Goal: Check status: Check status

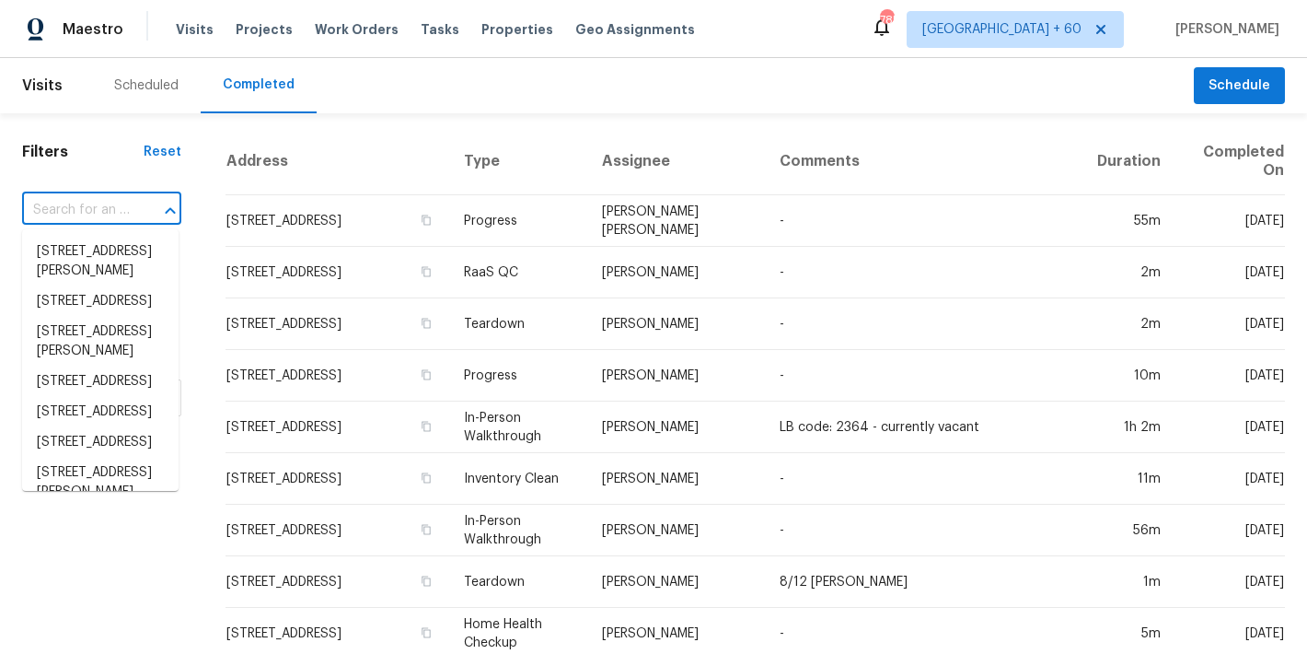
click at [75, 215] on input "text" at bounding box center [76, 210] width 108 height 29
paste input "[STREET_ADDRESS][PERSON_NAME]"
type input "[STREET_ADDRESS][PERSON_NAME]"
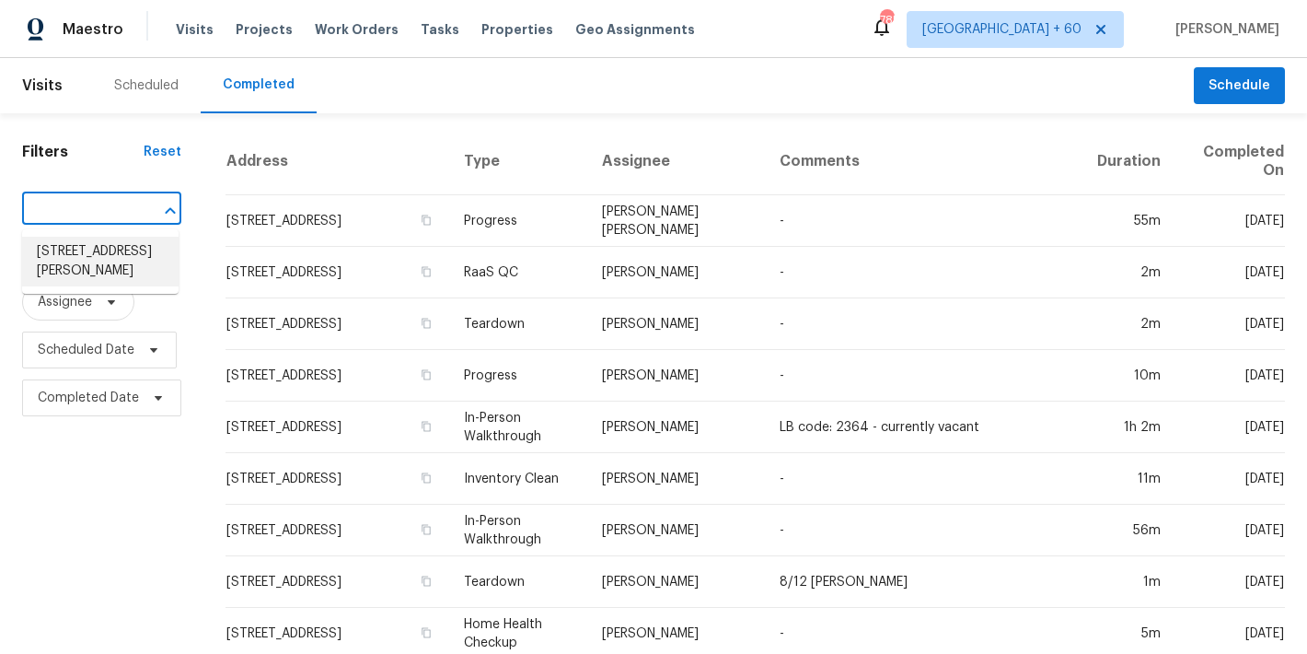
click at [88, 262] on li "[STREET_ADDRESS][PERSON_NAME]" at bounding box center [100, 262] width 156 height 50
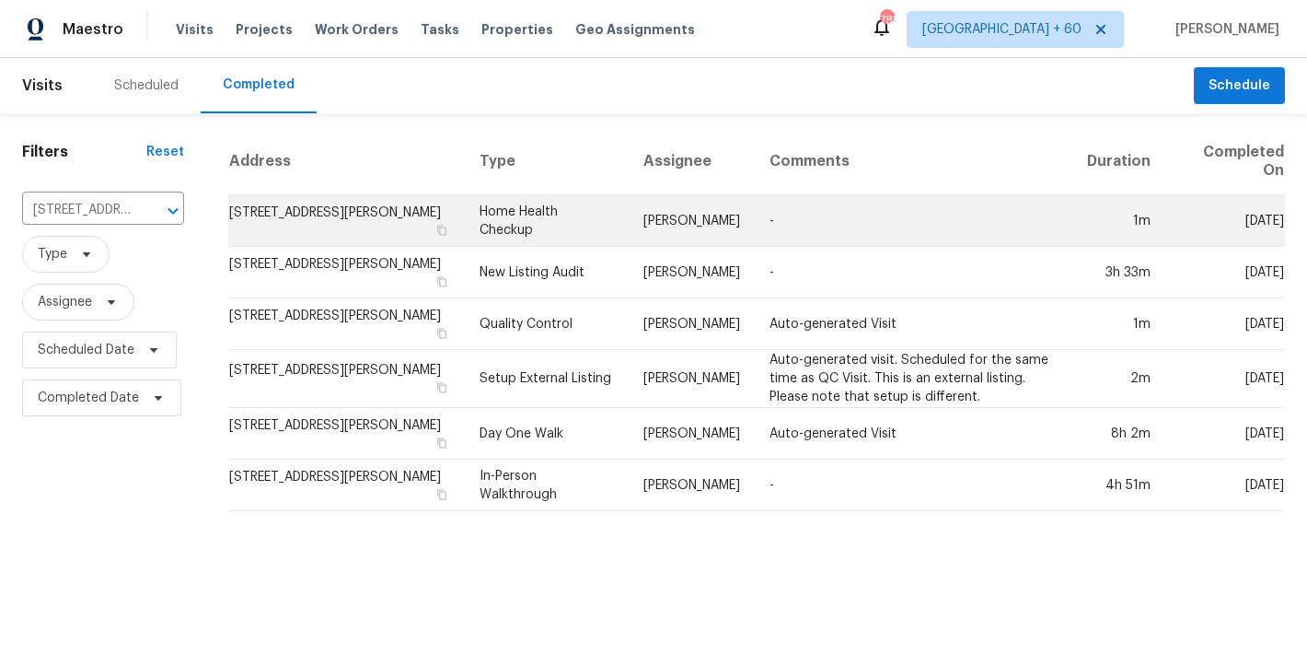
click at [287, 219] on td "[STREET_ADDRESS][PERSON_NAME]" at bounding box center [346, 221] width 237 height 52
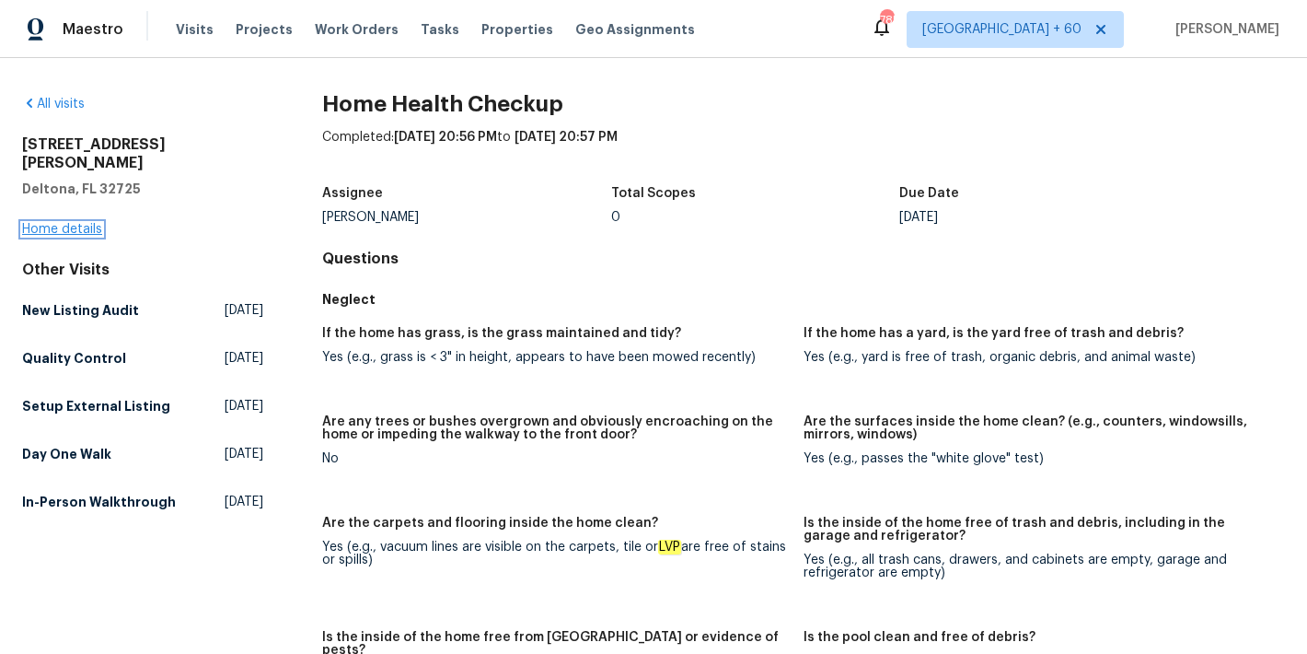
click at [39, 223] on link "Home details" at bounding box center [62, 229] width 80 height 13
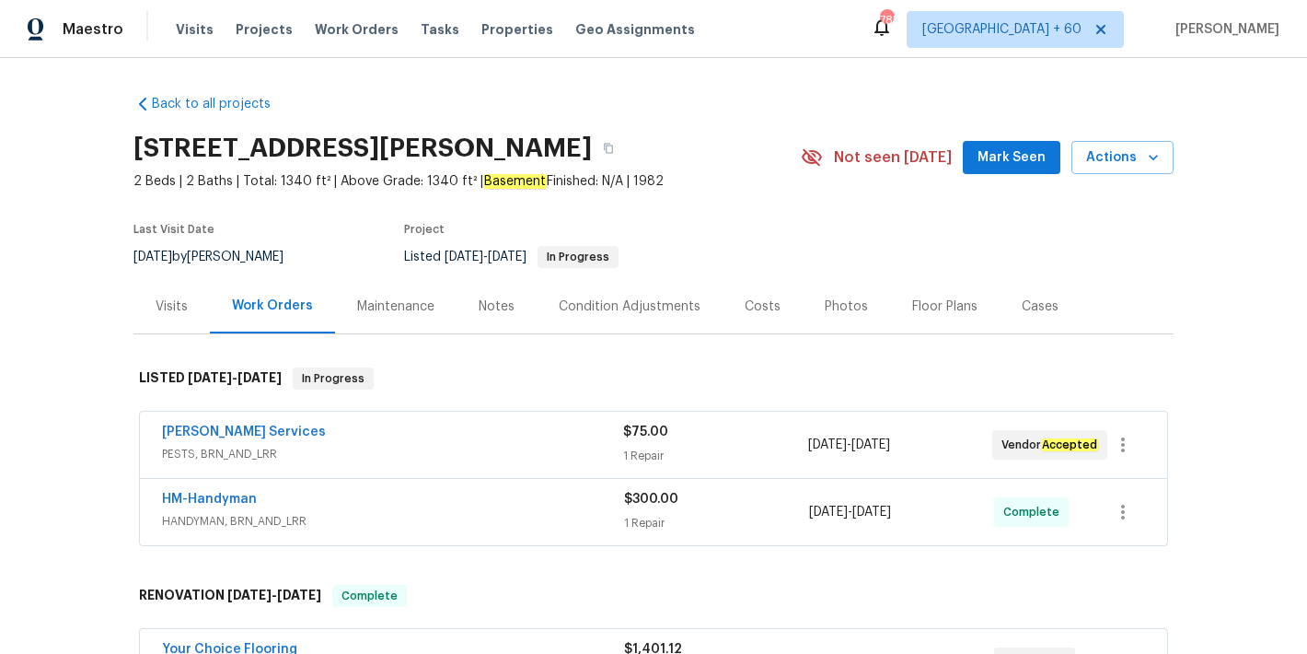
click at [1009, 159] on span "Mark Seen" at bounding box center [1012, 157] width 68 height 23
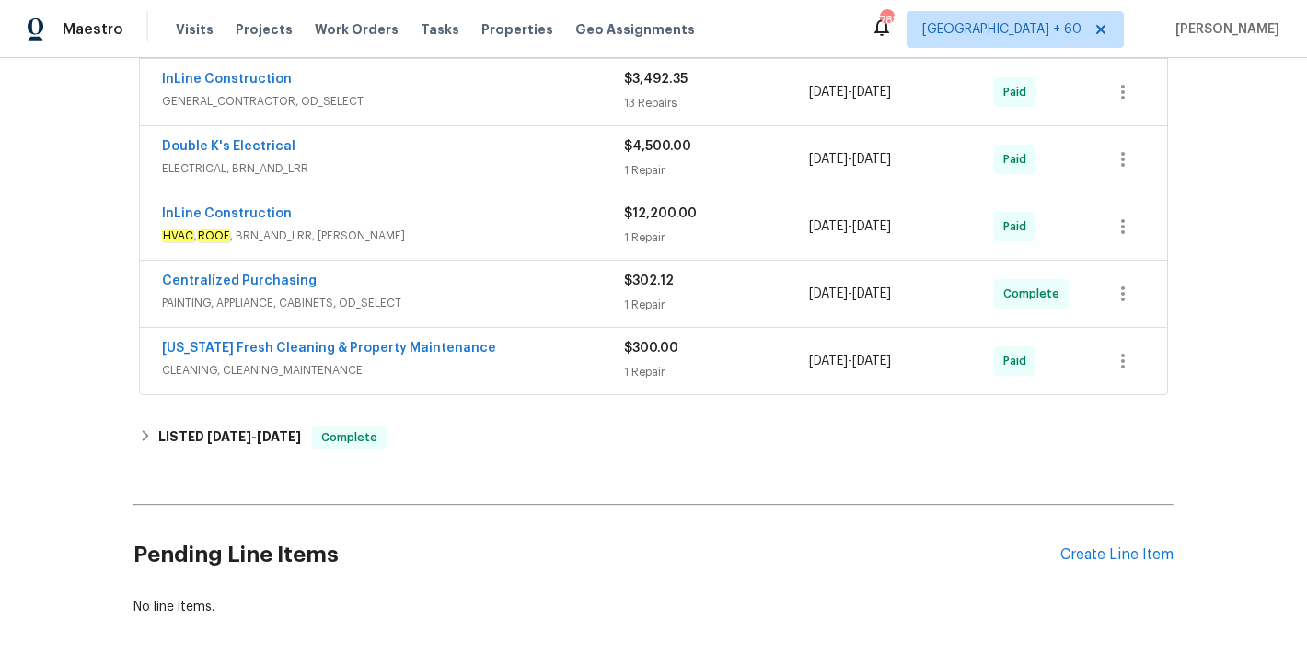
scroll to position [641, 0]
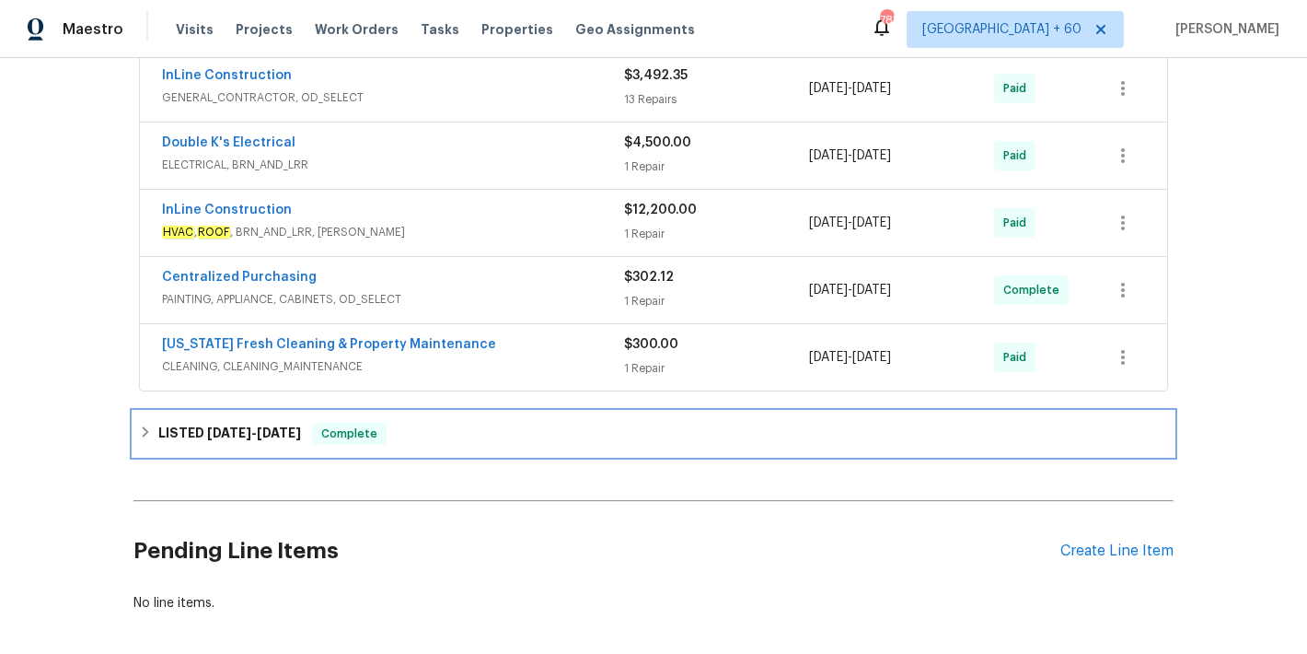
click at [266, 441] on h6 "LISTED [DATE] - [DATE]" at bounding box center [229, 434] width 143 height 22
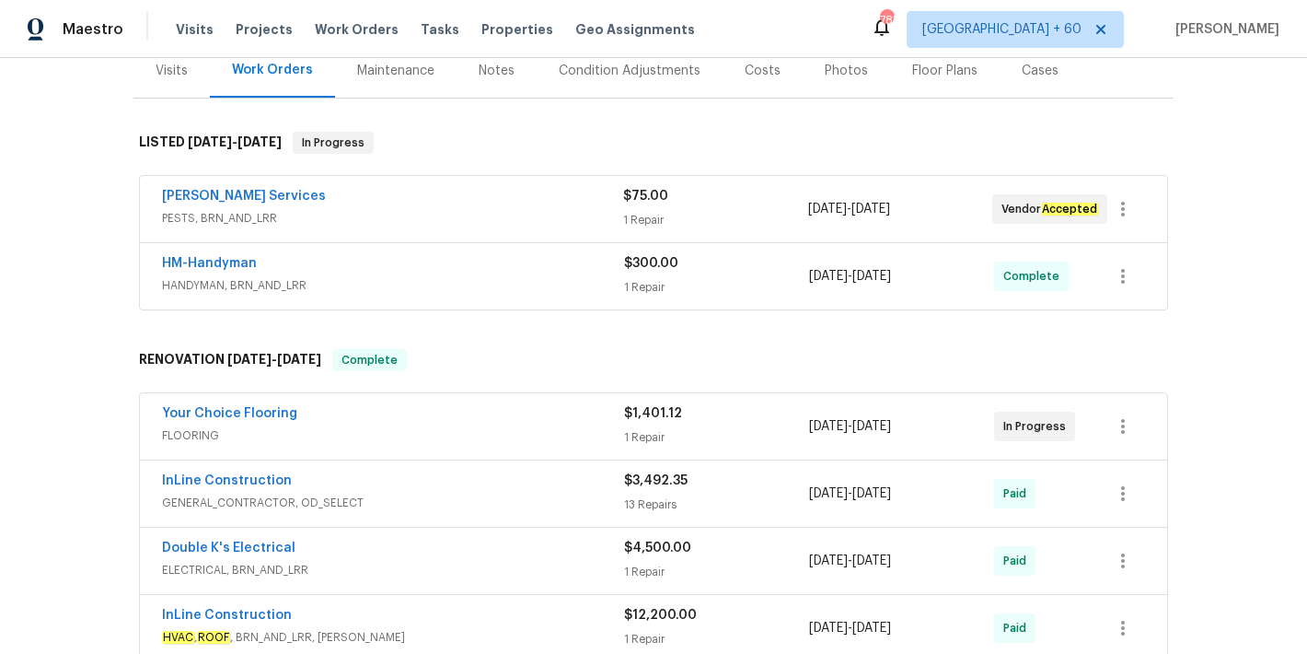
scroll to position [199, 0]
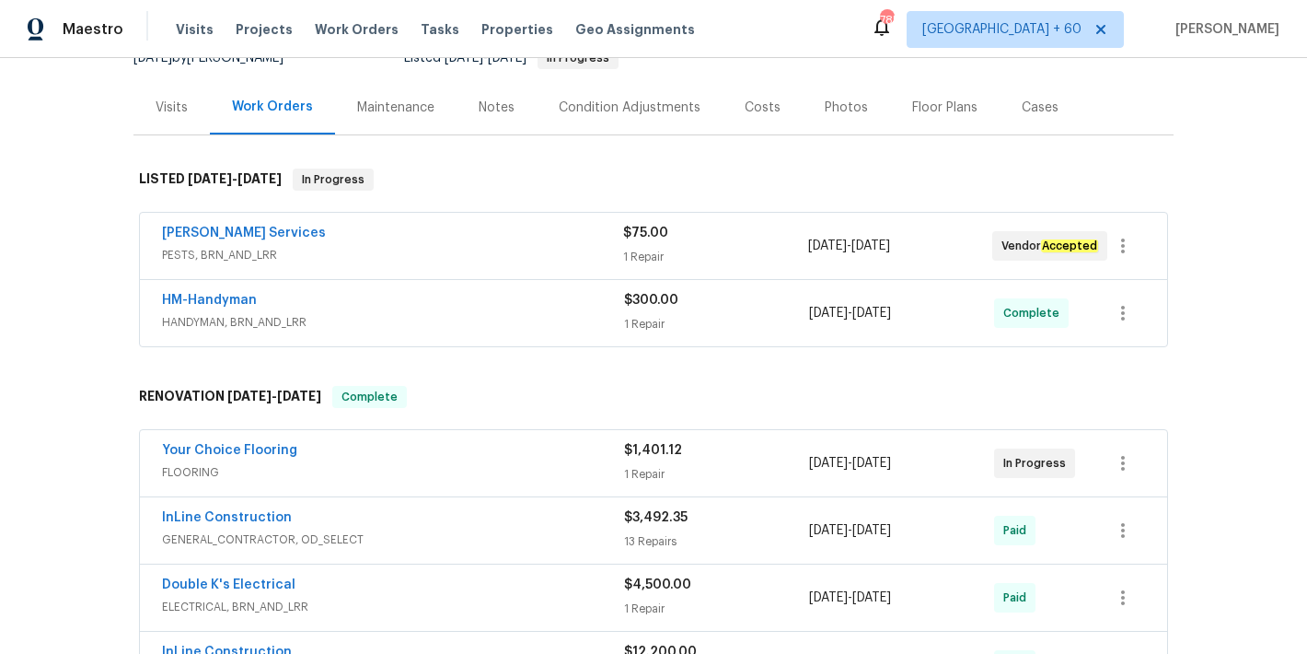
click at [526, 311] on div "HM-Handyman" at bounding box center [393, 302] width 462 height 22
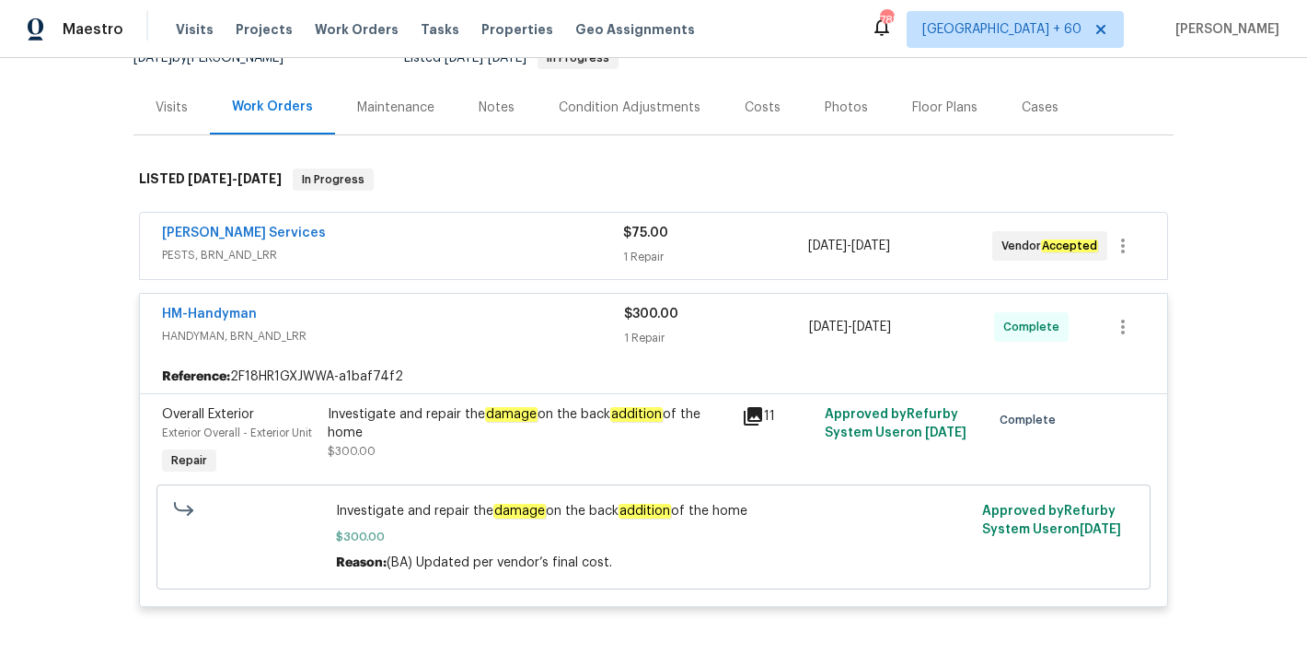
scroll to position [150, 0]
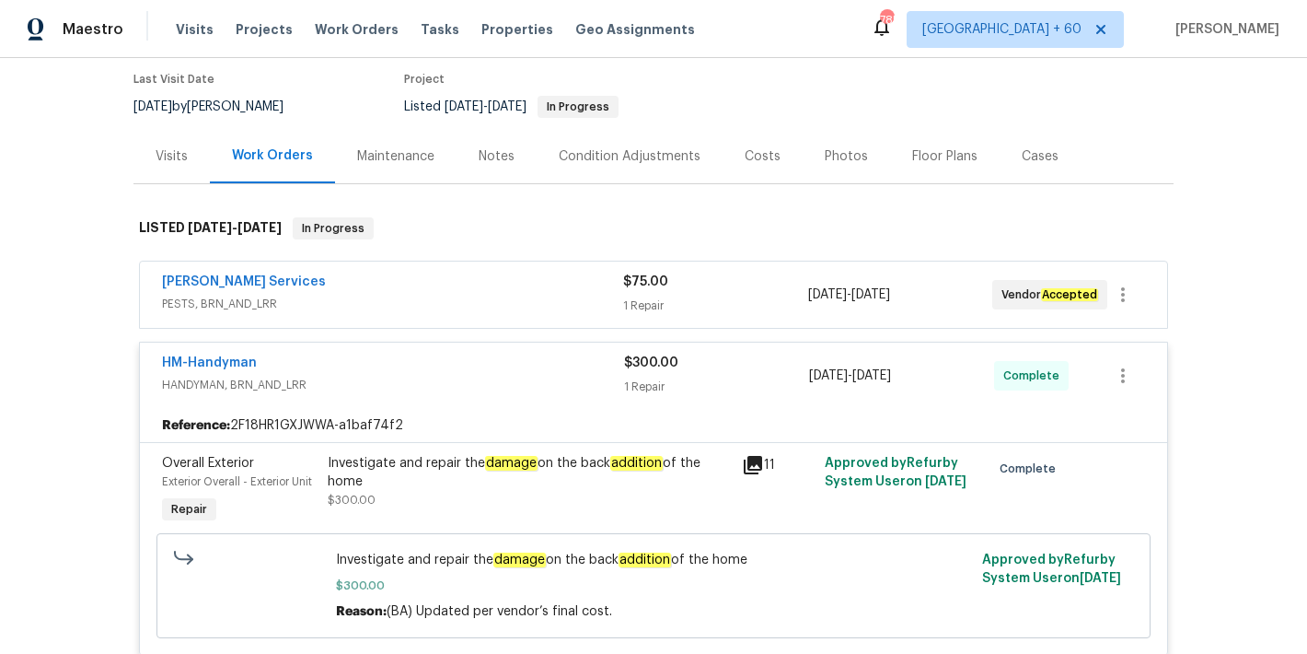
click at [535, 288] on div "[PERSON_NAME] Services" at bounding box center [392, 283] width 461 height 22
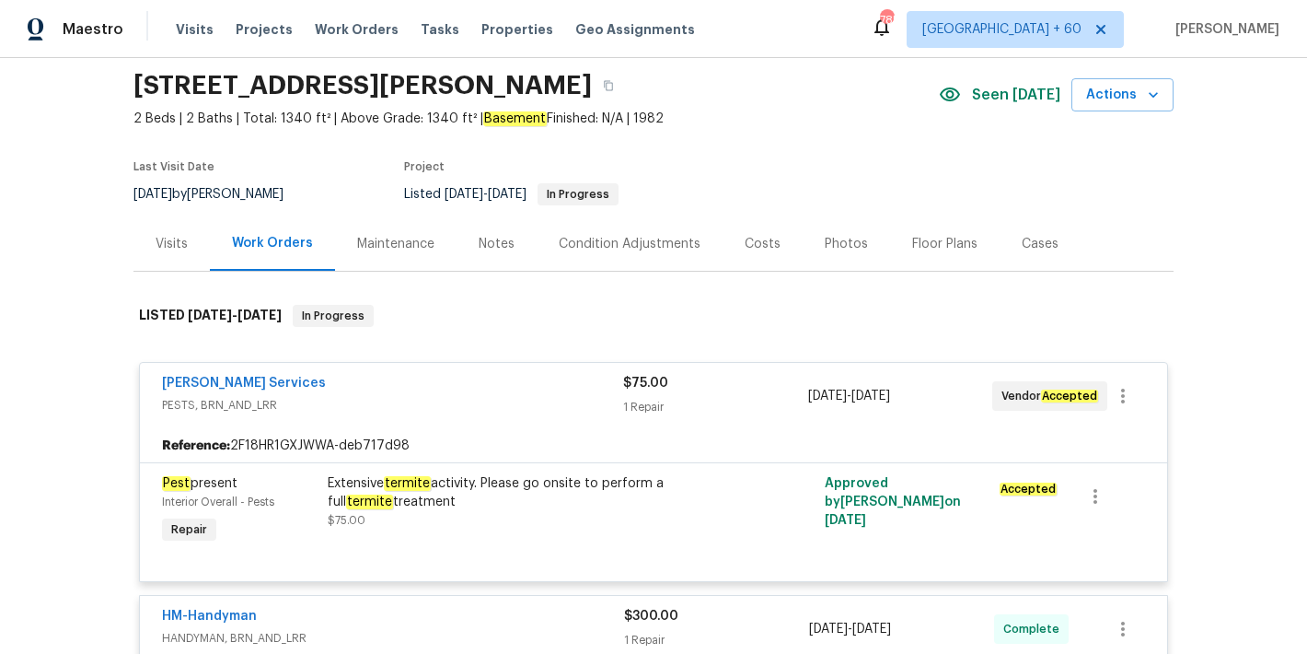
scroll to position [0, 0]
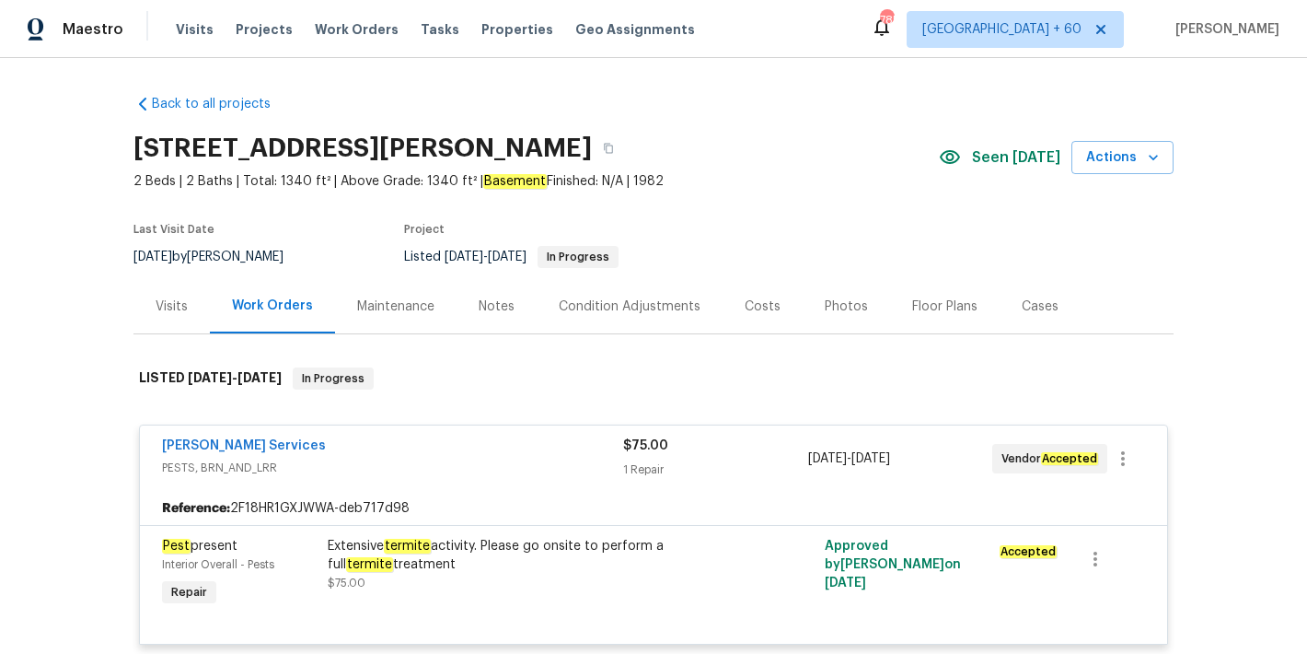
click at [709, 145] on div "[STREET_ADDRESS][PERSON_NAME]" at bounding box center [535, 148] width 805 height 48
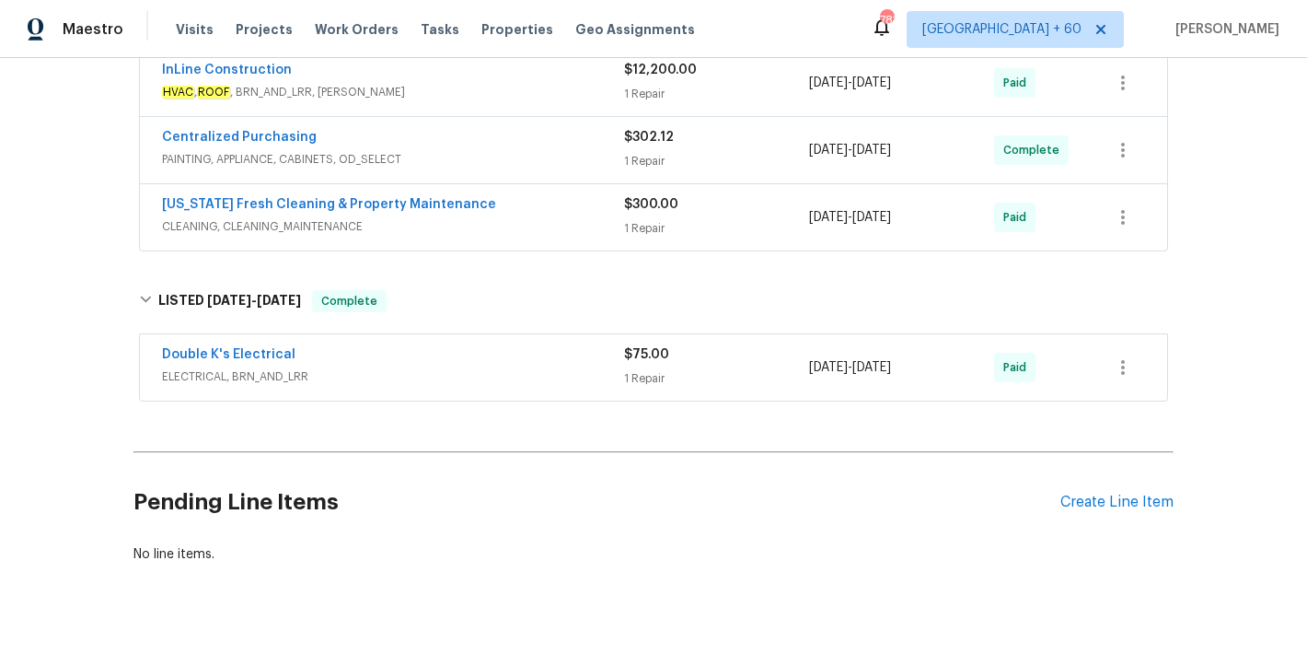
scroll to position [1269, 0]
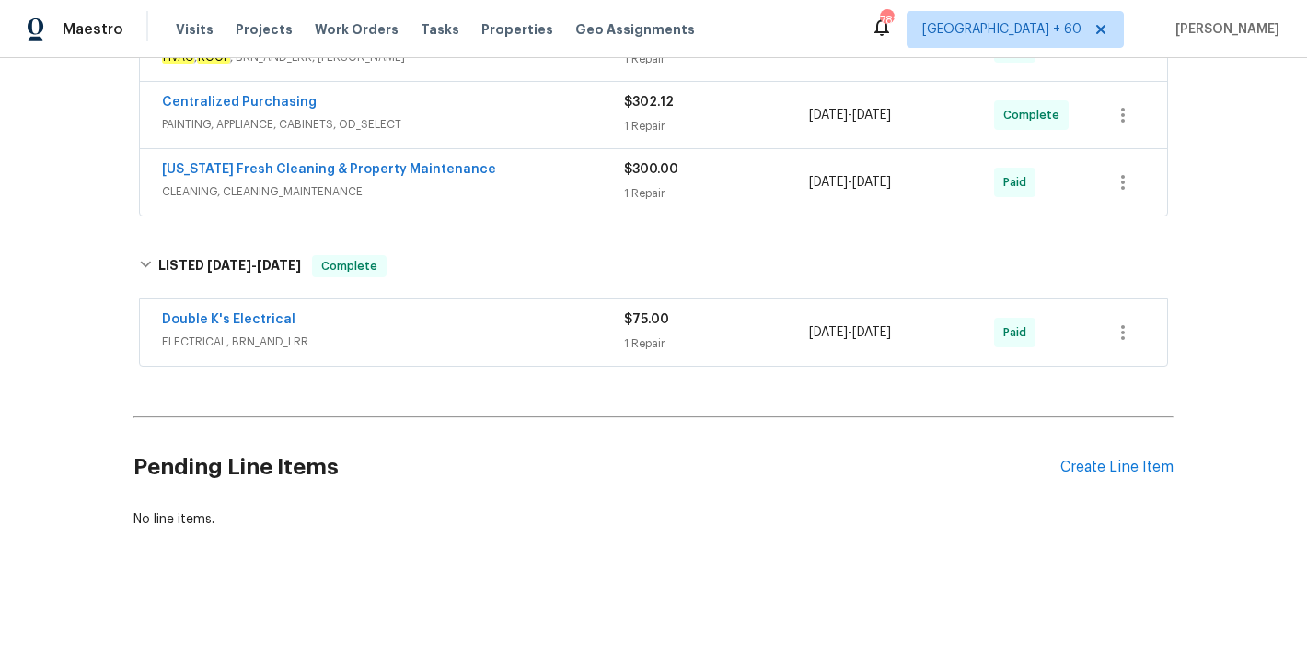
click at [458, 332] on span "ELECTRICAL, BRN_AND_LRR" at bounding box center [393, 341] width 462 height 18
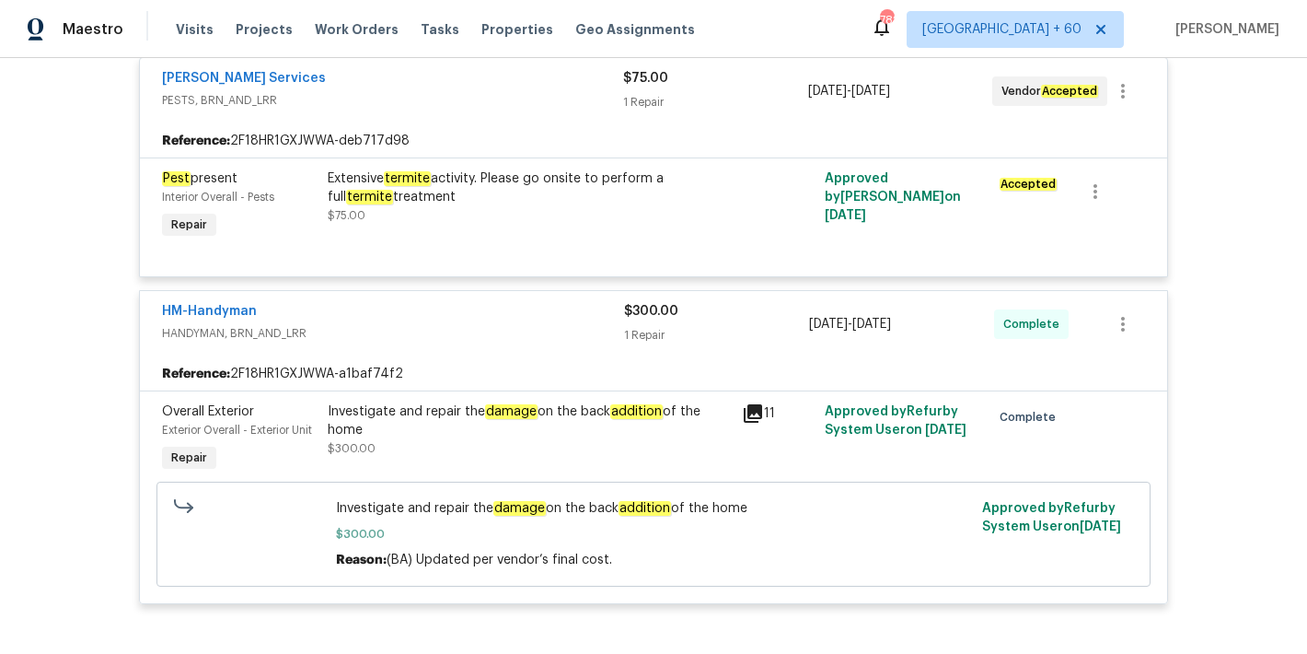
scroll to position [249, 0]
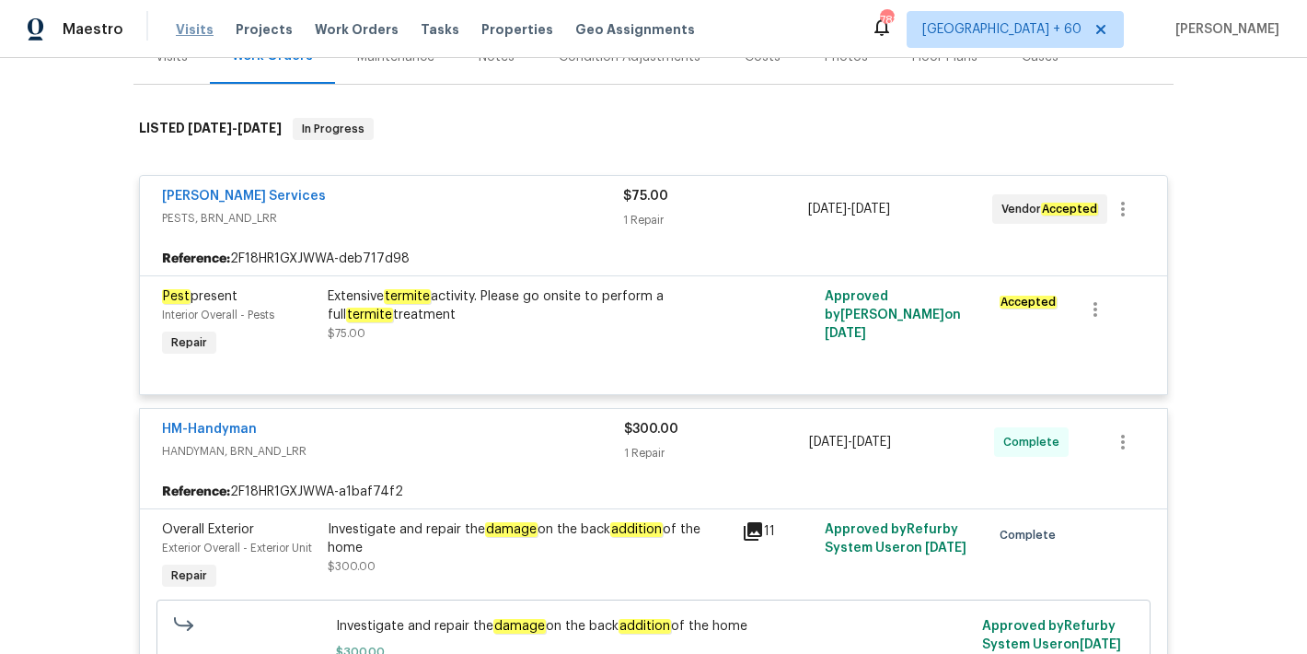
click at [188, 30] on span "Visits" at bounding box center [195, 29] width 38 height 18
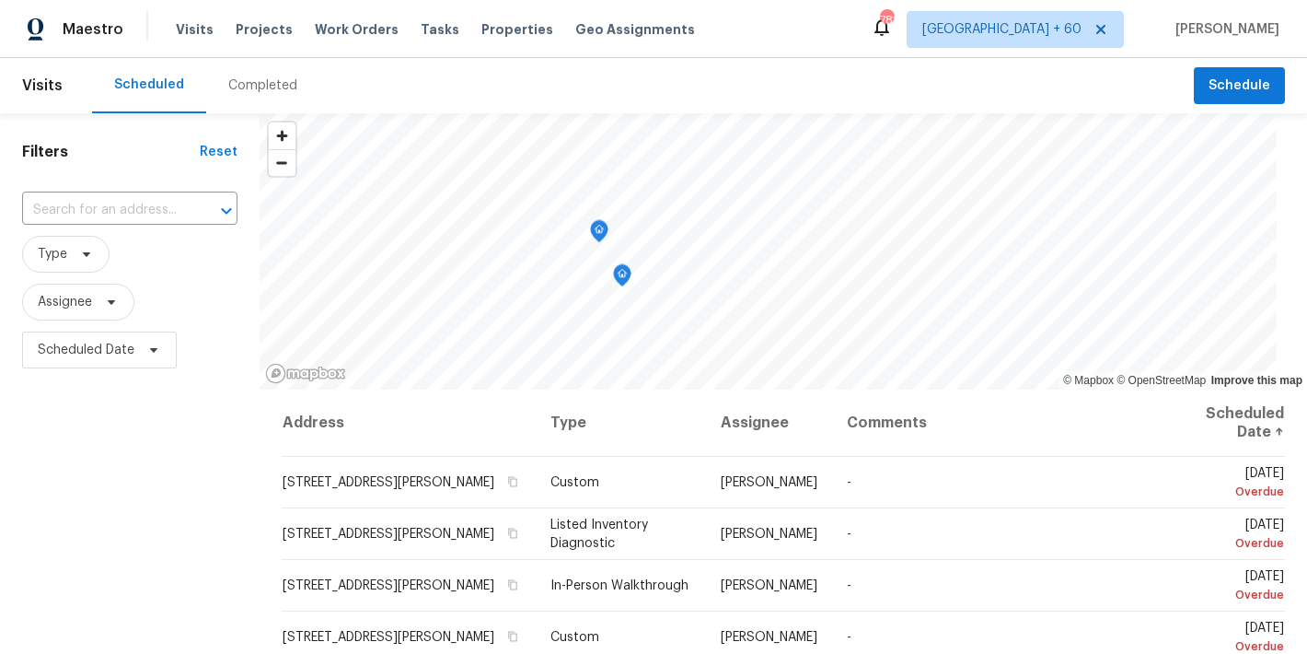
click at [270, 76] on div "Completed" at bounding box center [262, 85] width 69 height 18
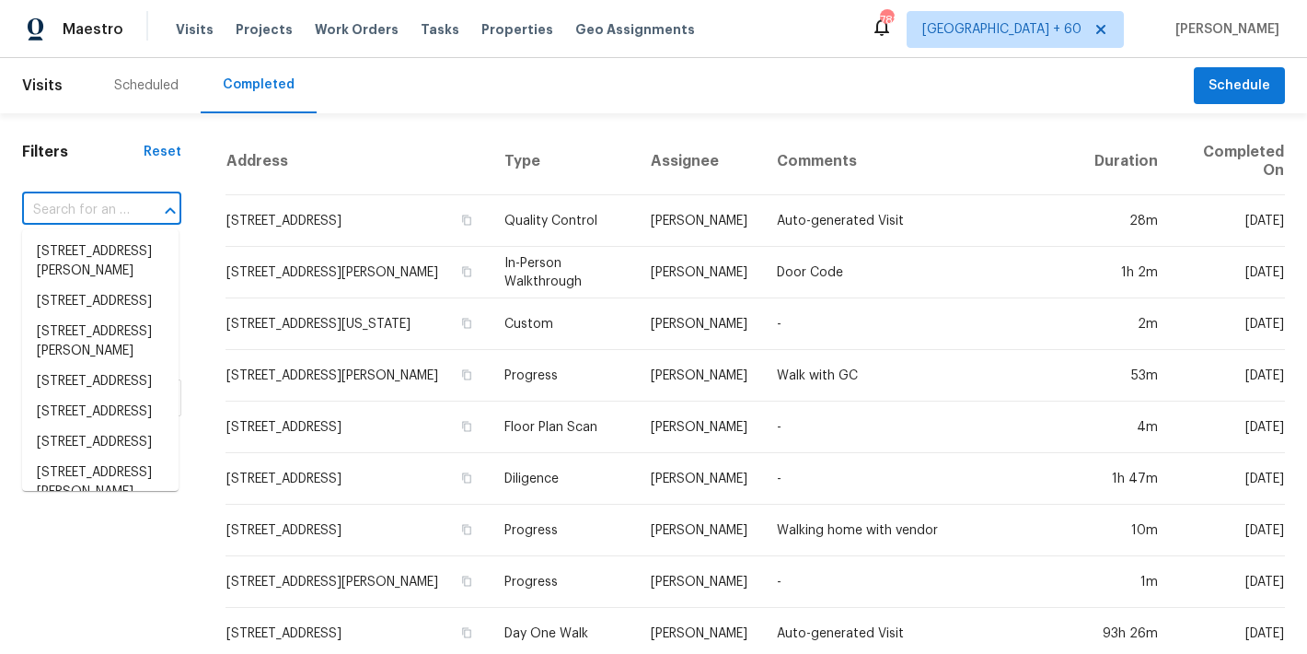
click at [96, 214] on input "text" at bounding box center [76, 210] width 108 height 29
paste input "[STREET_ADDRESS]"
type input "[STREET_ADDRESS]"
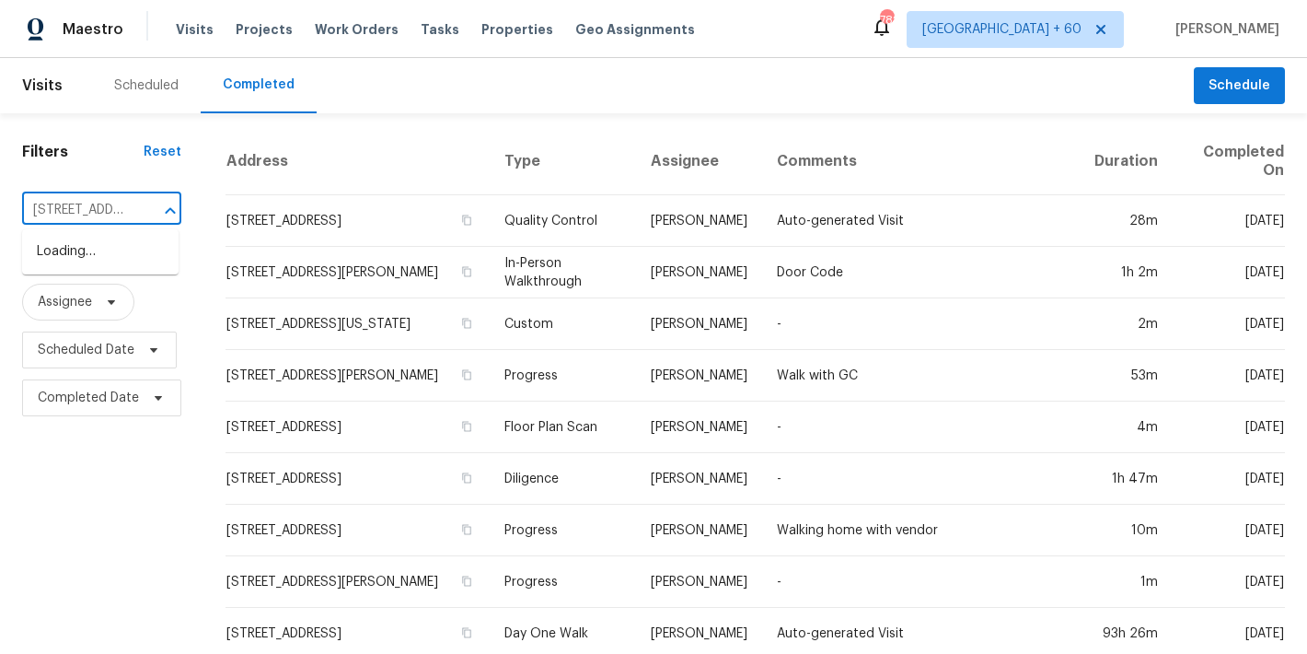
scroll to position [0, 157]
click at [87, 267] on li "[STREET_ADDRESS]" at bounding box center [100, 252] width 156 height 30
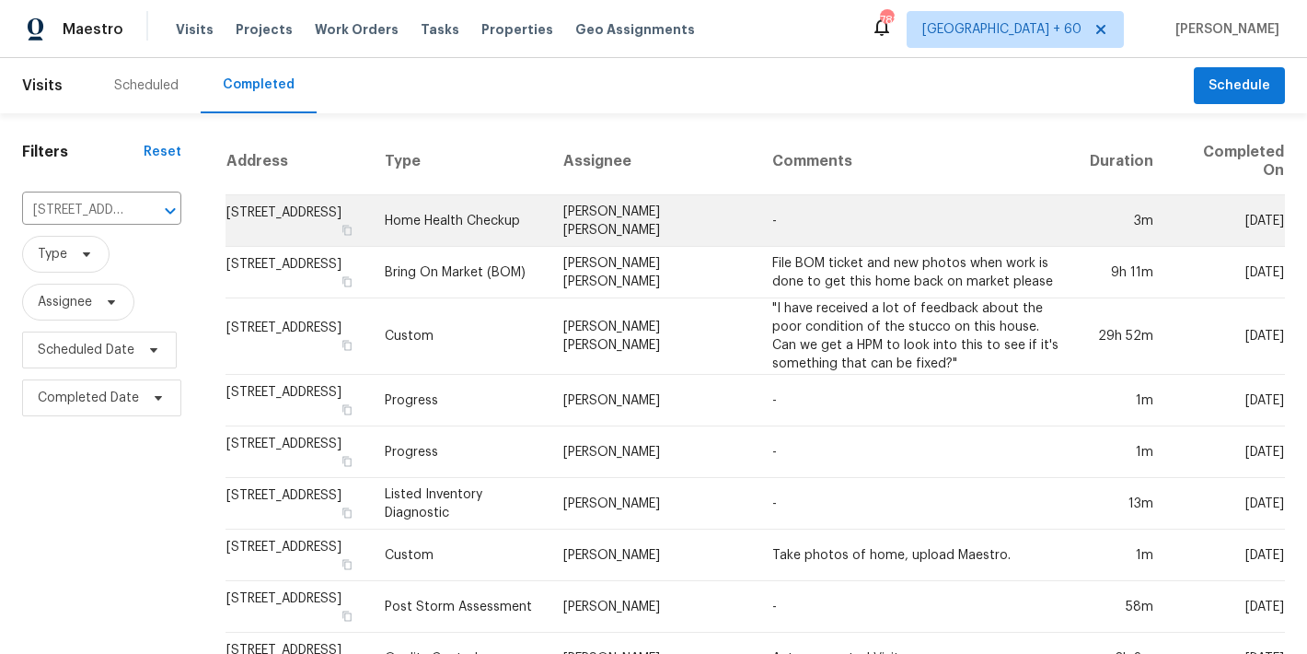
click at [266, 217] on td "[STREET_ADDRESS]" at bounding box center [298, 221] width 145 height 52
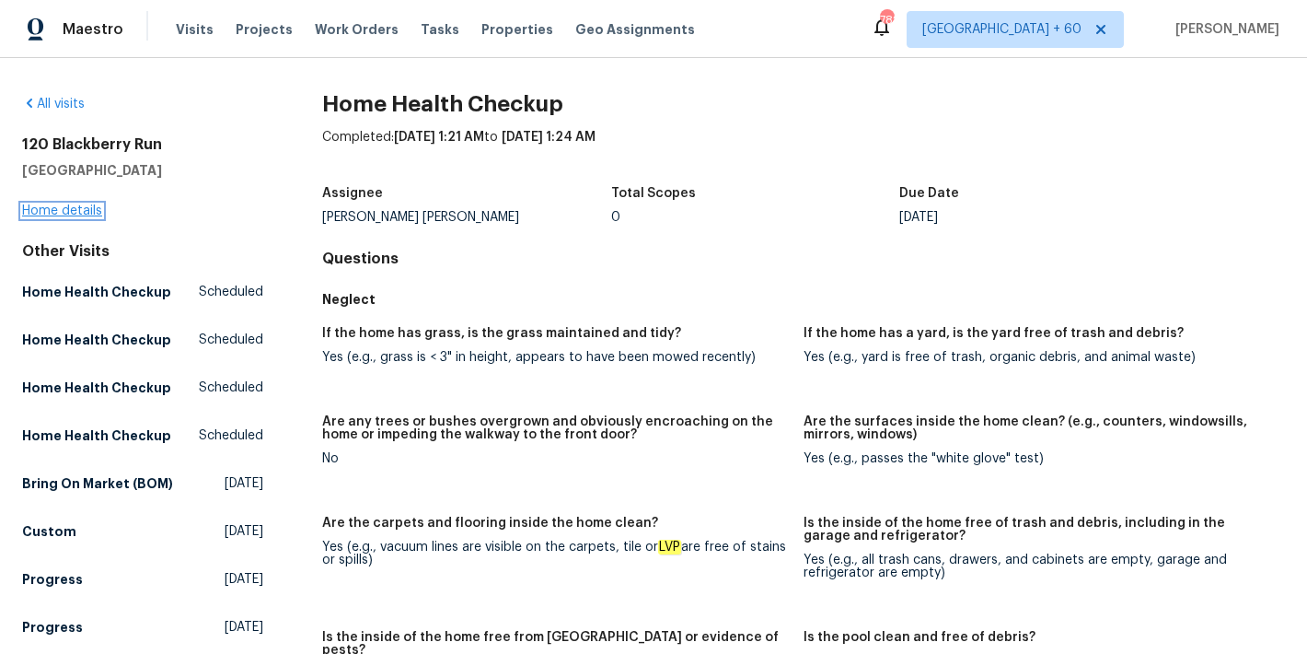
click at [53, 211] on link "Home details" at bounding box center [62, 210] width 80 height 13
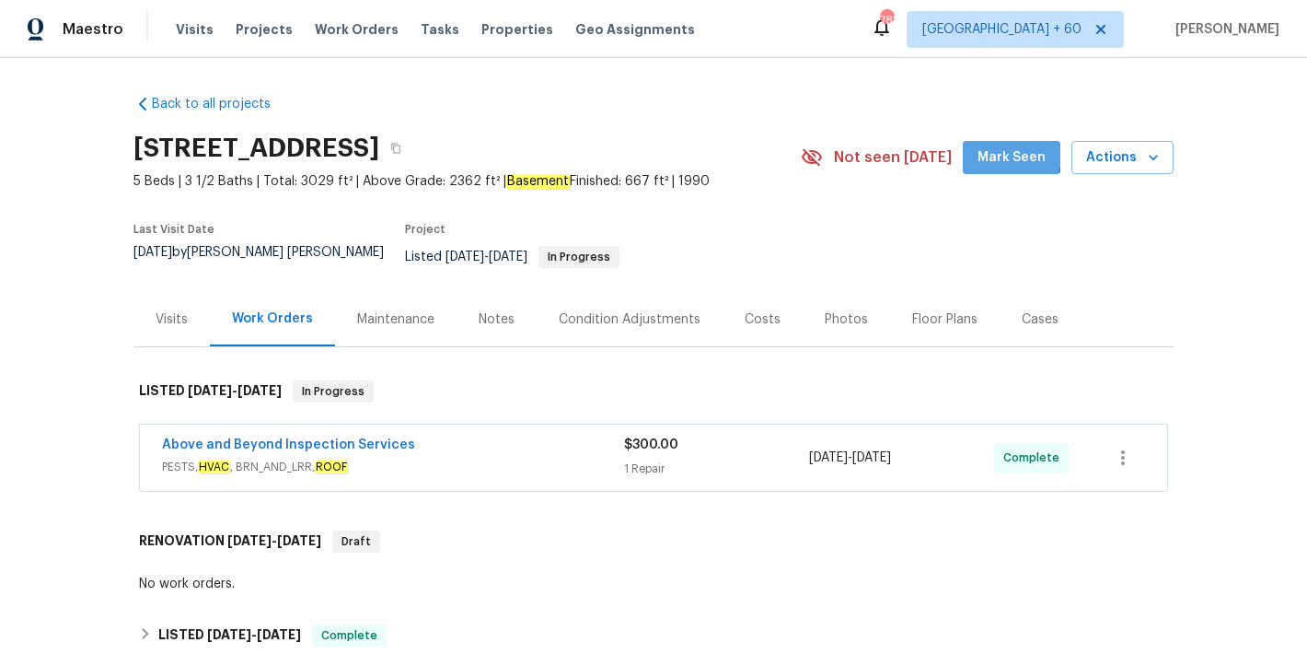
click at [1004, 156] on span "Mark Seen" at bounding box center [1012, 157] width 68 height 23
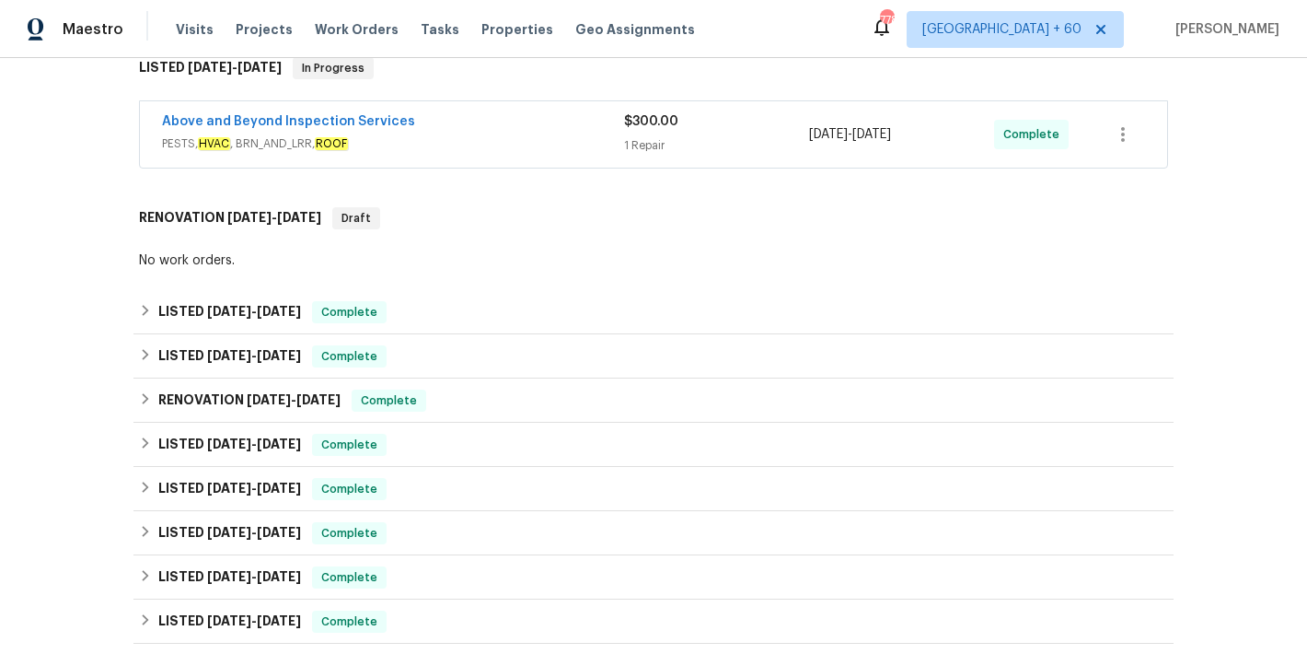
scroll to position [346, 0]
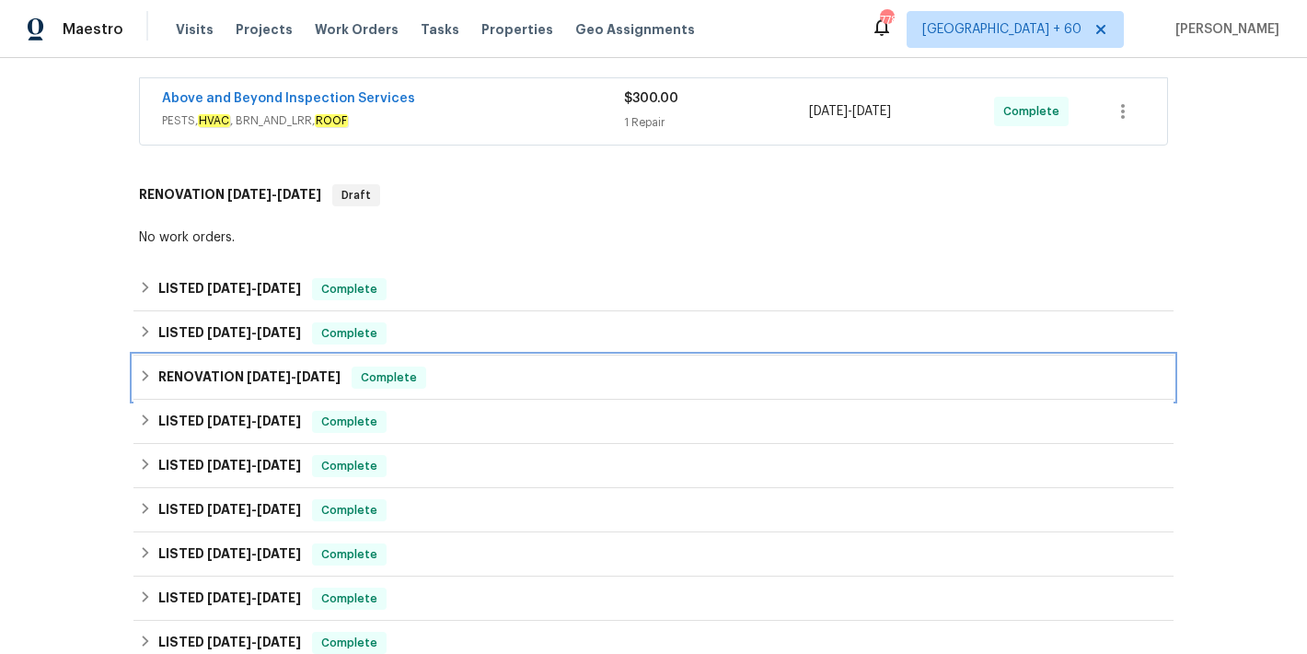
click at [462, 371] on div "RENOVATION [DATE] - [DATE] Complete" at bounding box center [653, 377] width 1029 height 22
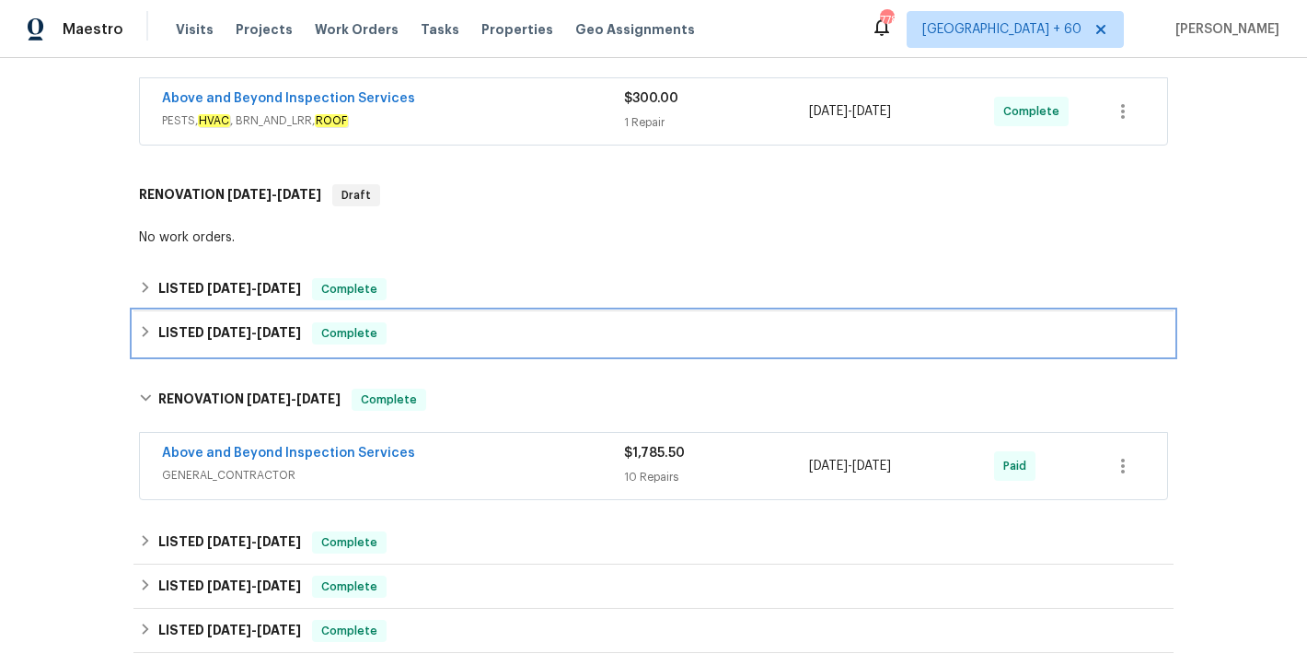
click at [438, 329] on div "LISTED [DATE] - [DATE] Complete" at bounding box center [653, 333] width 1029 height 22
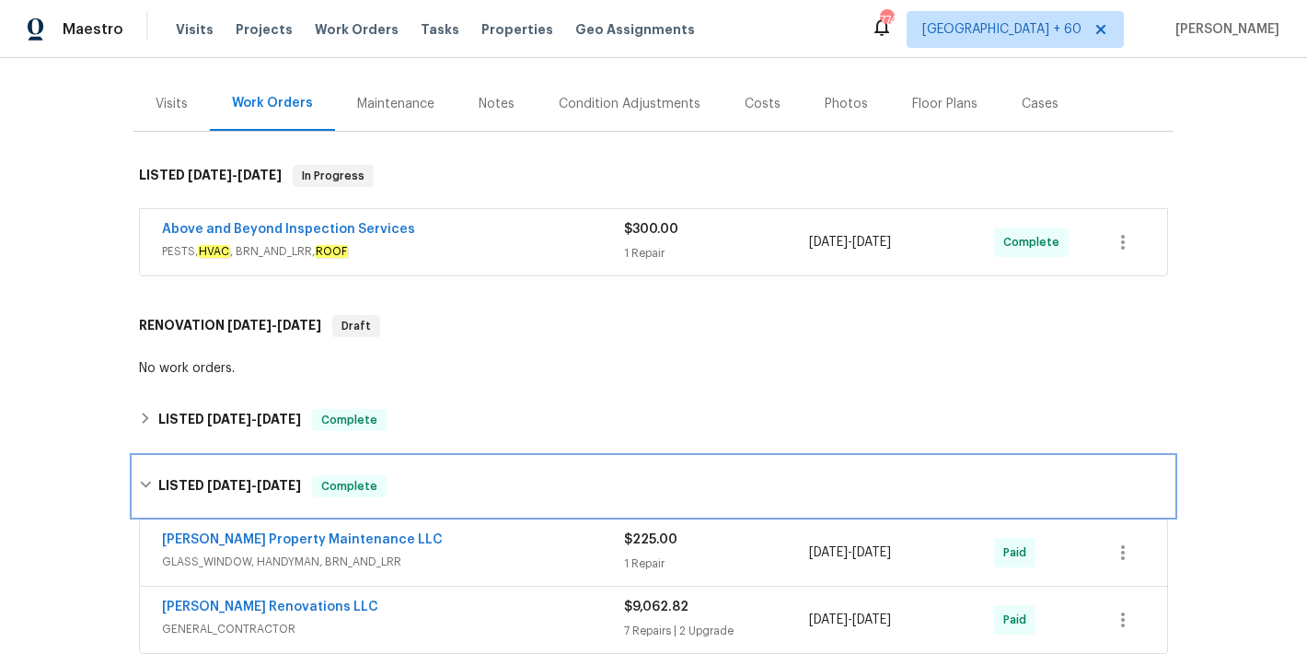
scroll to position [191, 0]
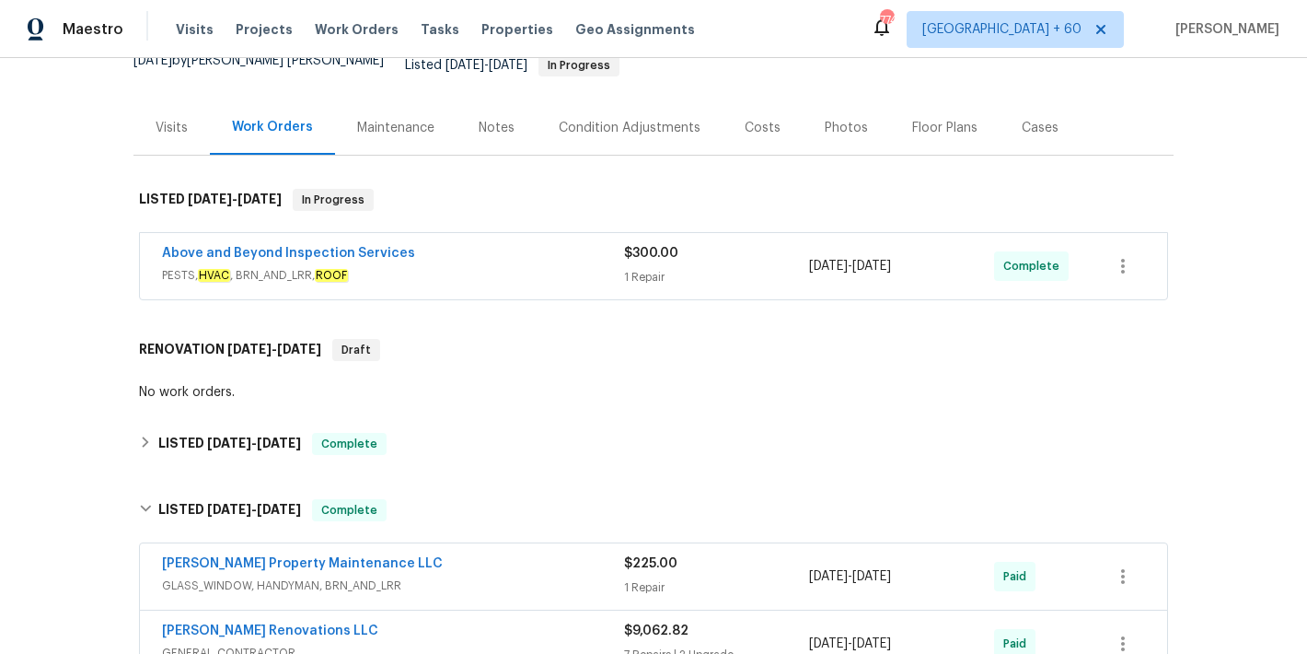
click at [544, 249] on div "Above and Beyond Inspection Services" at bounding box center [393, 255] width 462 height 22
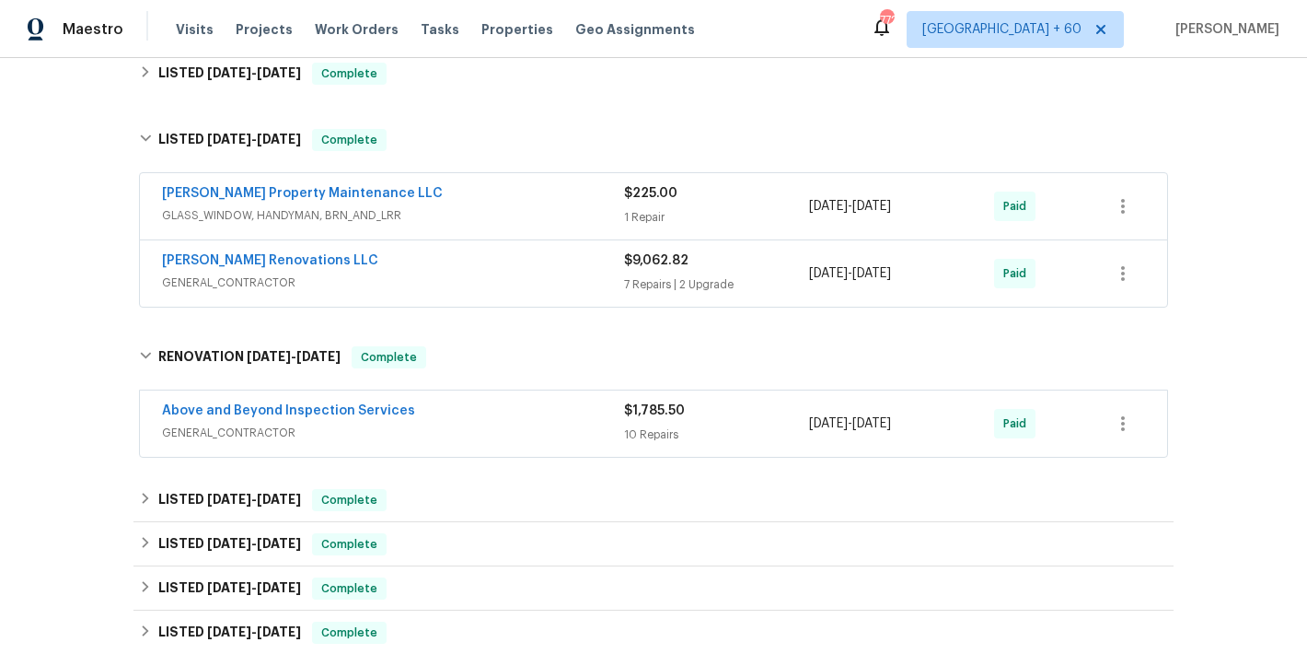
scroll to position [841, 0]
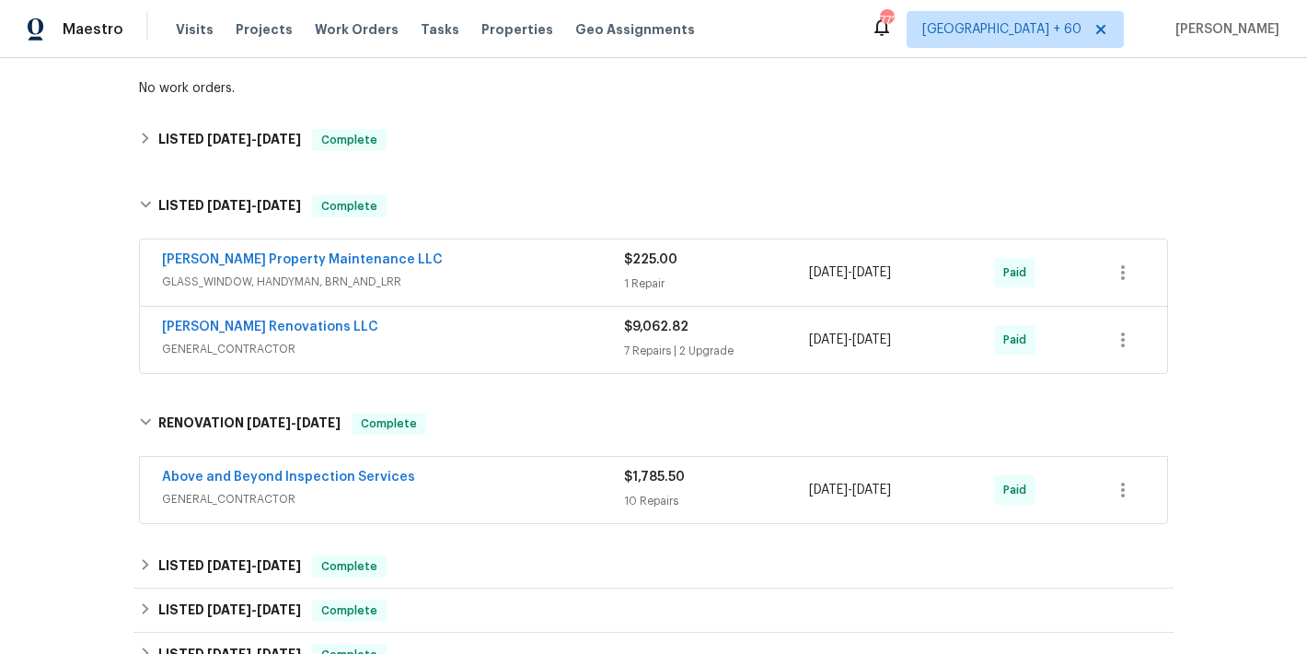
click at [1288, 318] on div "Back to all projects [STREET_ADDRESS] 5 Beds | 3 1/2 Baths | Total: 3029 ft² | …" at bounding box center [653, 356] width 1307 height 596
click at [527, 344] on span "GENERAL_CONTRACTOR" at bounding box center [393, 349] width 462 height 18
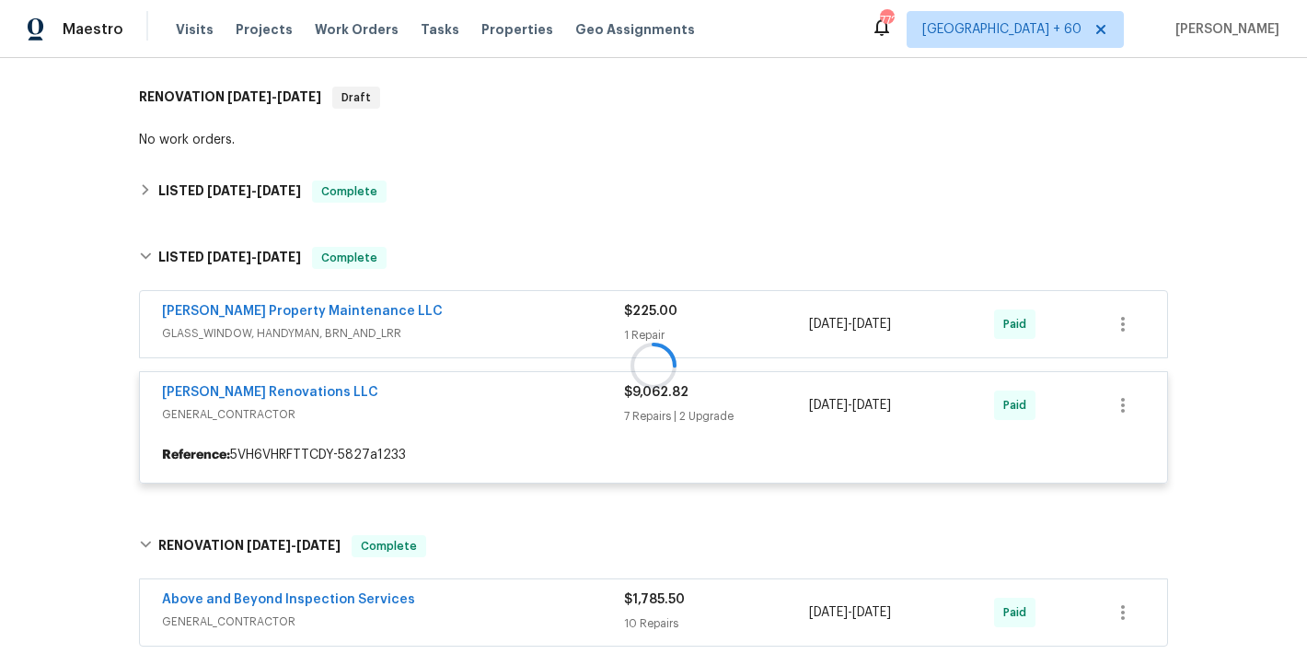
scroll to position [783, 0]
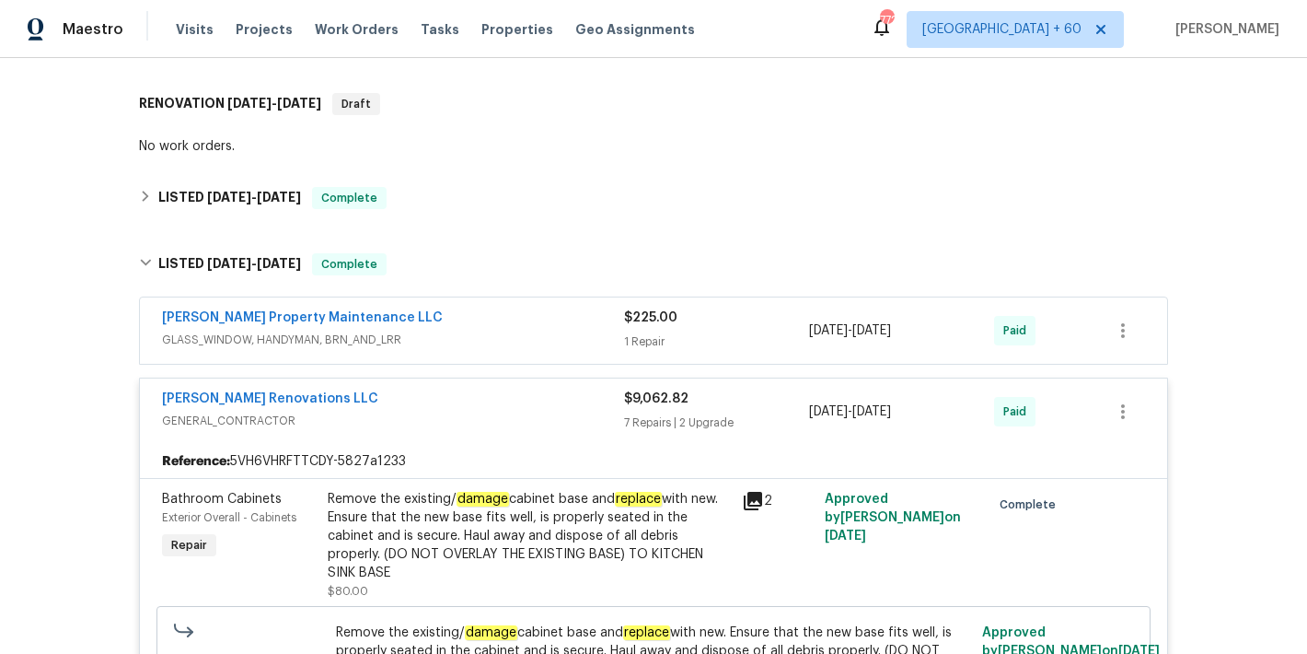
click at [537, 330] on span "GLASS_WINDOW, HANDYMAN, BRN_AND_LRR" at bounding box center [393, 339] width 462 height 18
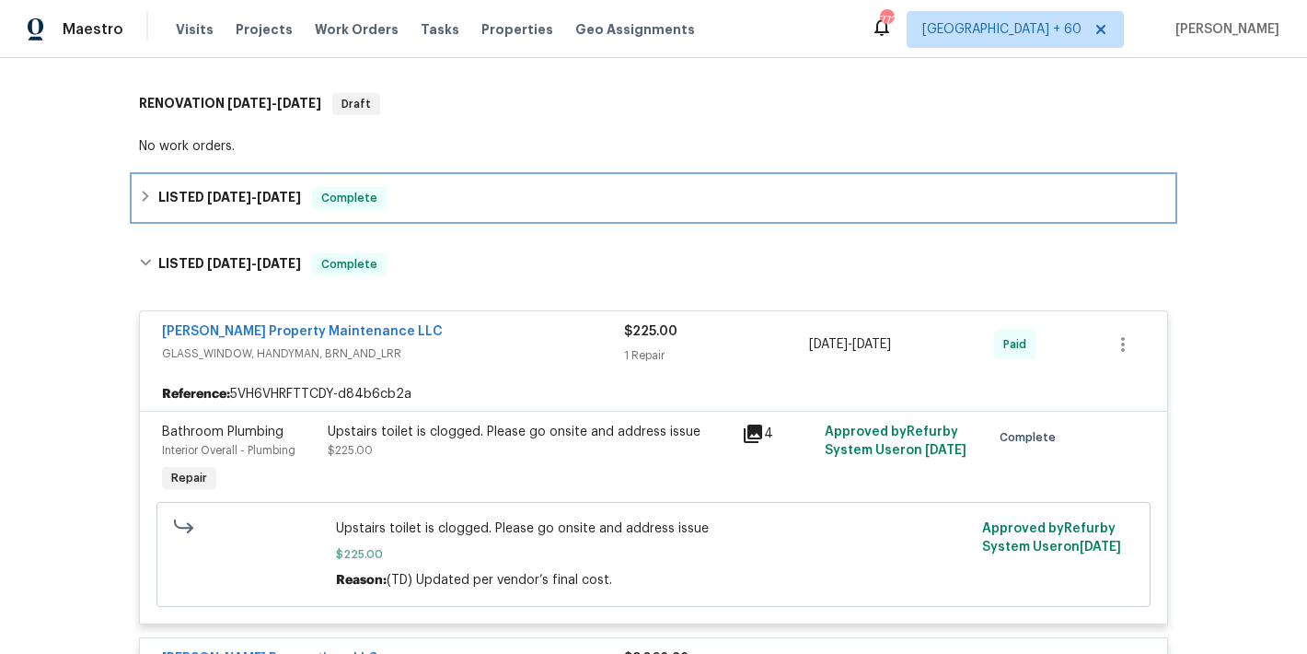
click at [468, 187] on div "LISTED [DATE] - [DATE] Complete" at bounding box center [653, 198] width 1029 height 22
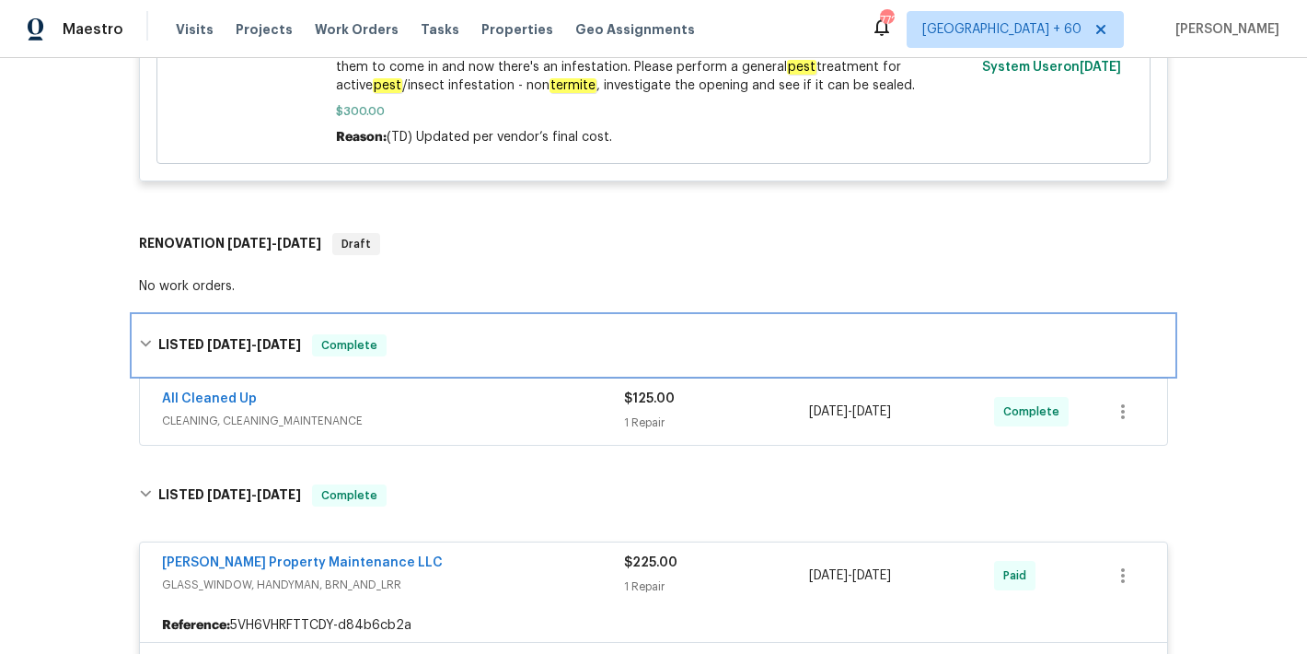
scroll to position [643, 0]
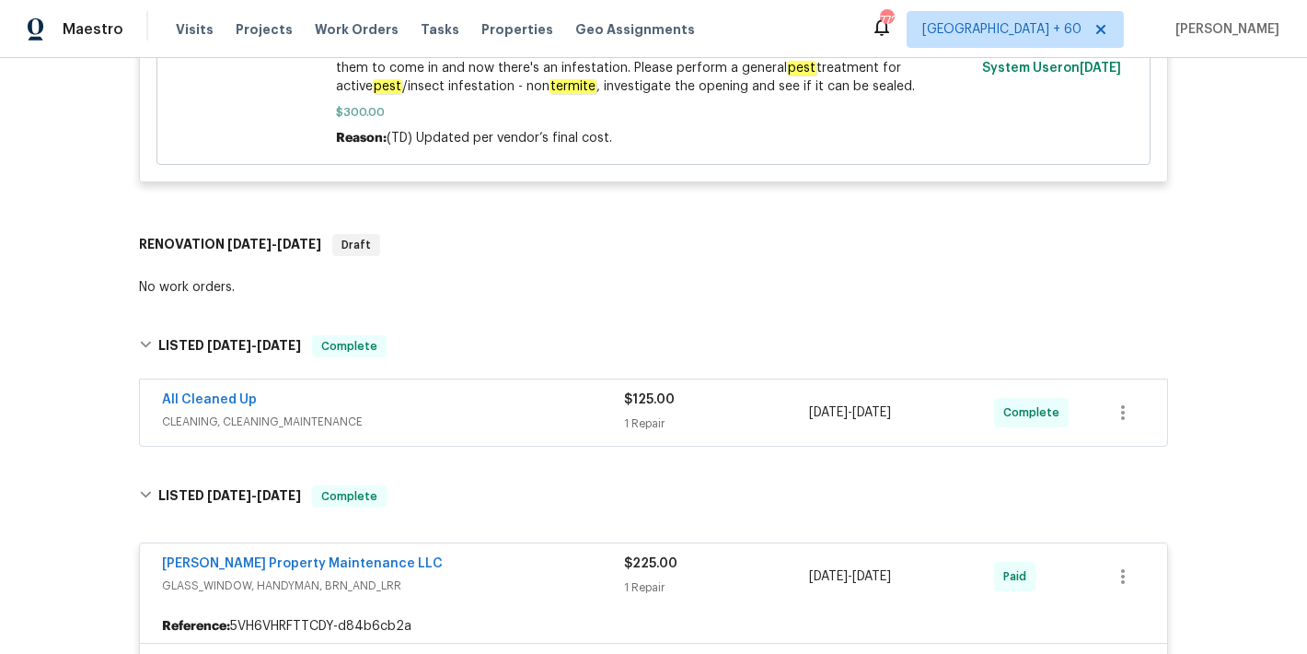
click at [512, 390] on div "All Cleaned Up" at bounding box center [393, 401] width 462 height 22
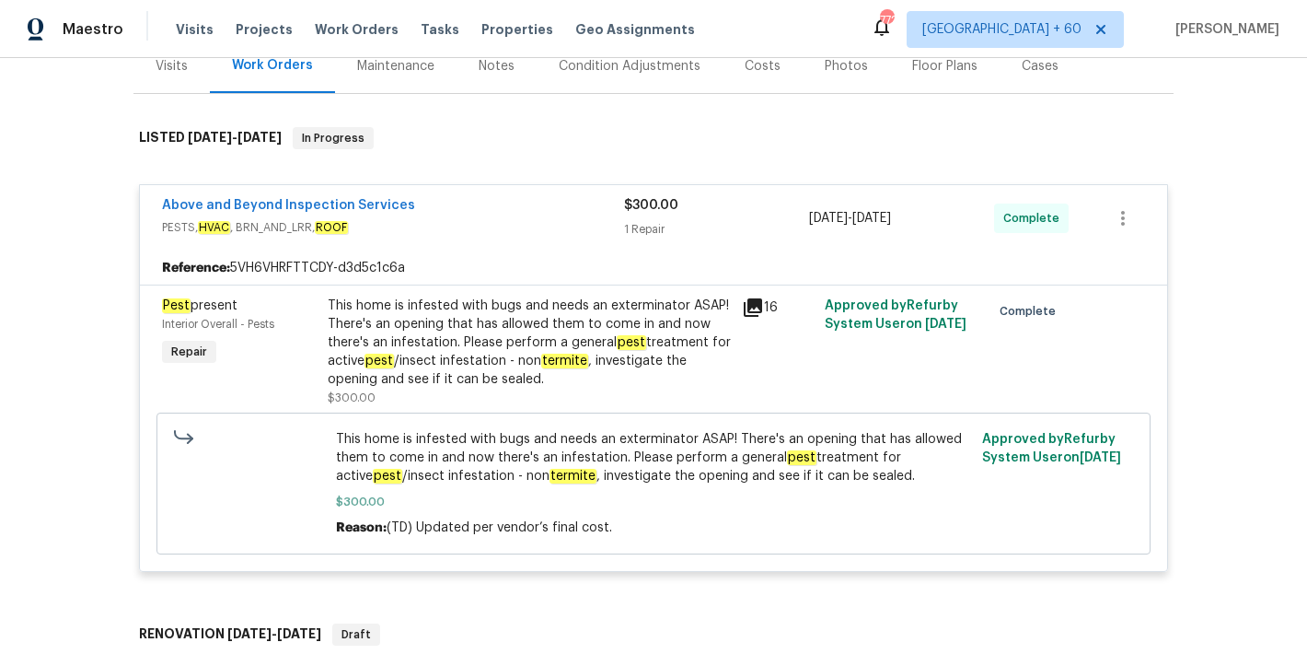
scroll to position [252, 0]
click at [424, 319] on div "This home is infested with bugs and needs an exterminator ASAP! There's an open…" at bounding box center [529, 343] width 403 height 92
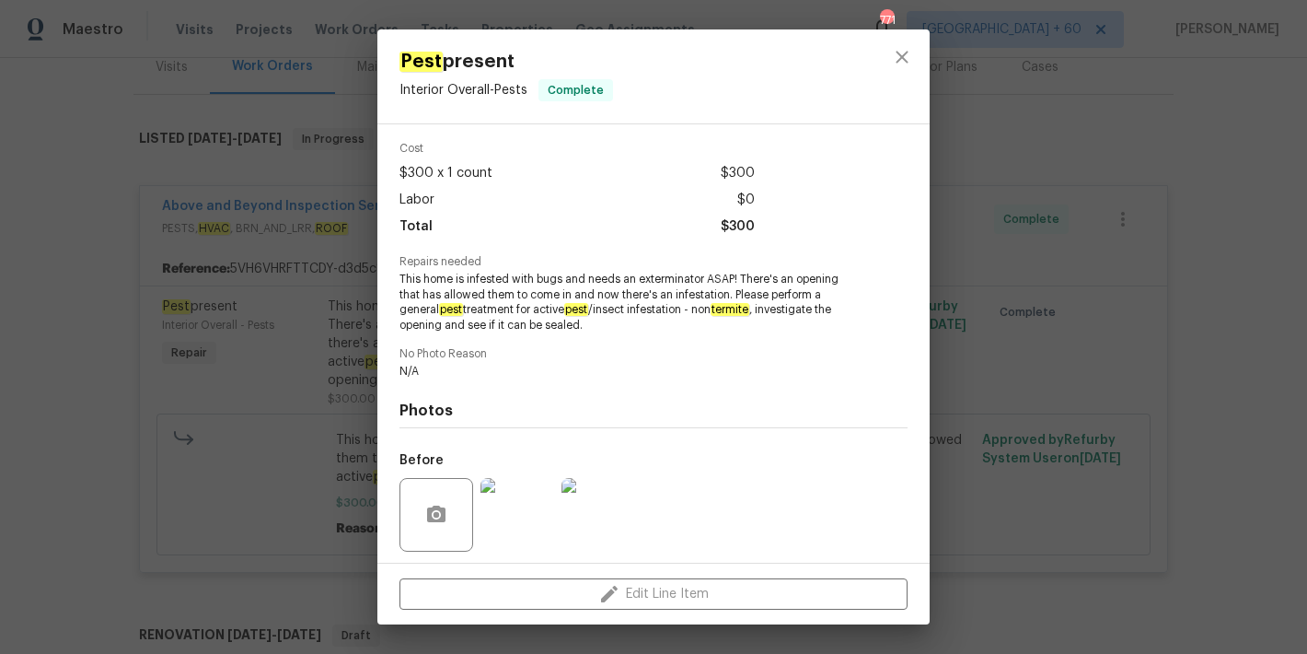
scroll to position [75, 0]
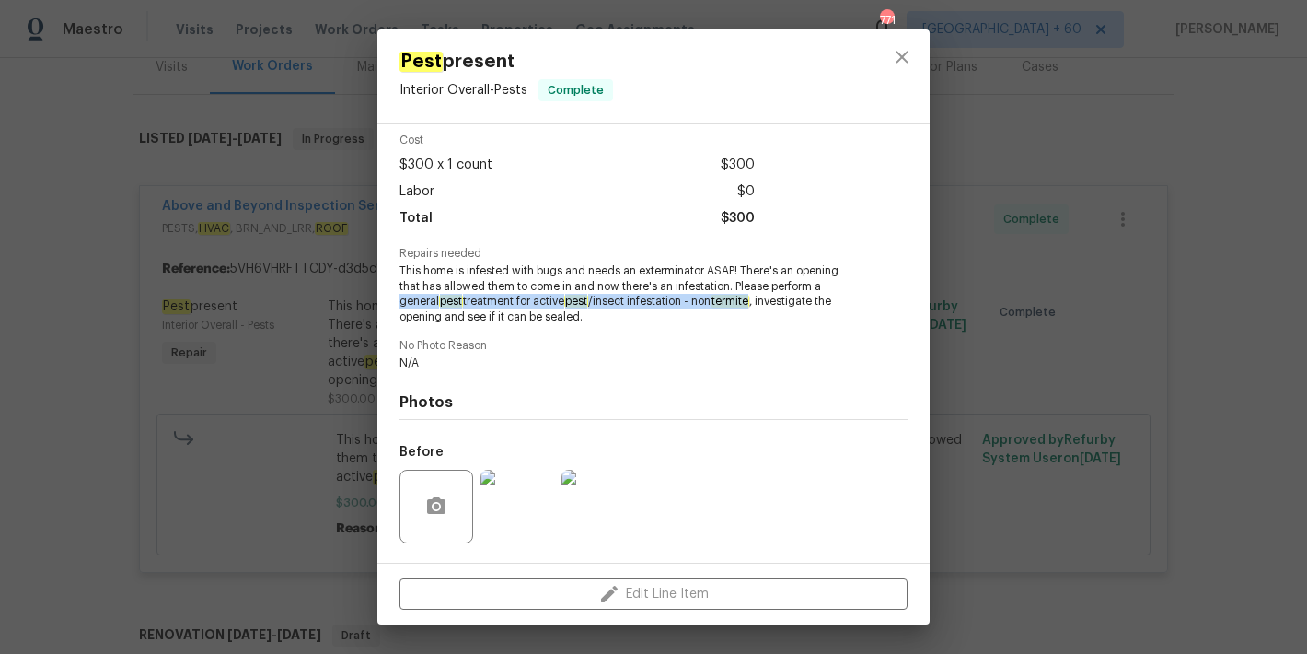
drag, startPoint x: 763, startPoint y: 301, endPoint x: 395, endPoint y: 305, distance: 368.2
click at [395, 305] on div "Vendor Above and Beyond Inspection Services Account Category Repairs Cost $300 …" at bounding box center [653, 343] width 552 height 438
copy span "general pest treatment for active pest /insect infestation - non termite"
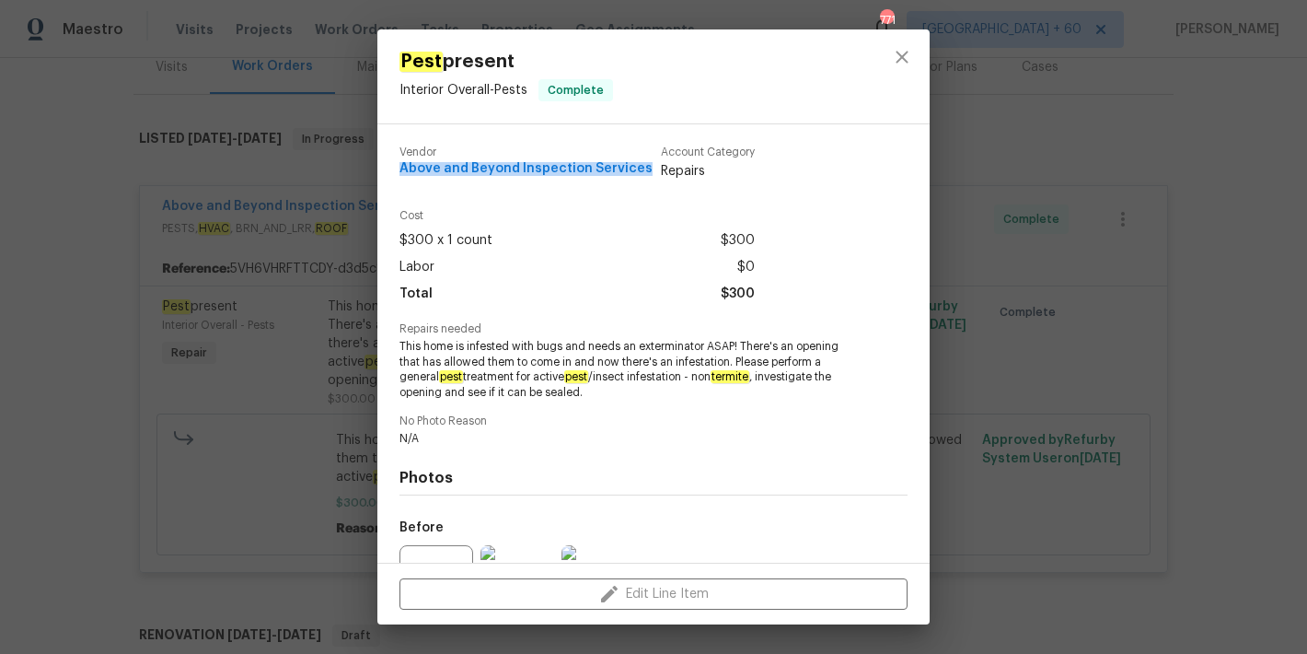
drag, startPoint x: 644, startPoint y: 167, endPoint x: 387, endPoint y: 170, distance: 257.8
click at [387, 170] on div "Vendor Above and Beyond Inspection Services Account Category Repairs Cost $300 …" at bounding box center [653, 343] width 552 height 438
copy span "Above and Beyond Inspection Services"
click at [898, 65] on icon "close" at bounding box center [902, 57] width 22 height 22
